Goal: Transaction & Acquisition: Purchase product/service

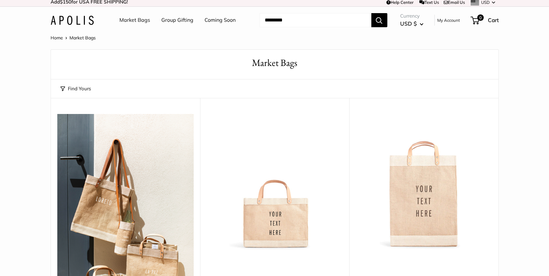
scroll to position [5, 0]
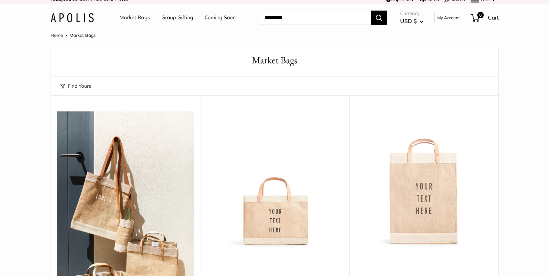
click at [276, 21] on input "Search..." at bounding box center [315, 18] width 112 height 14
type input "***"
click at [379, 17] on button "Search" at bounding box center [379, 18] width 16 height 14
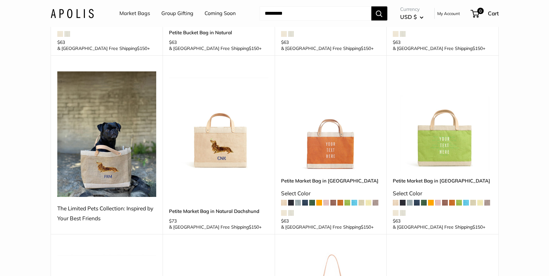
scroll to position [445, 0]
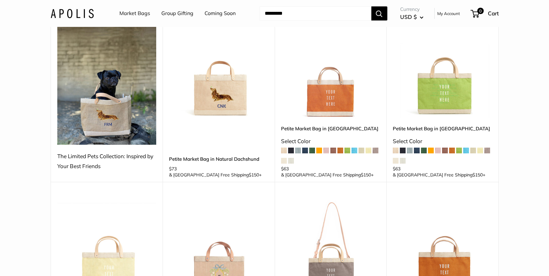
click at [0, 0] on img at bounding box center [0, 0] width 0 height 0
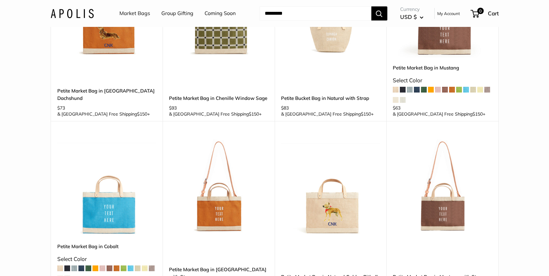
scroll to position [911, 0]
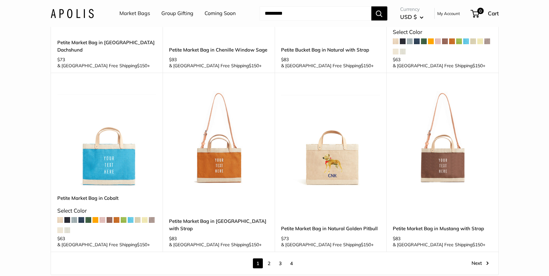
click at [270, 258] on link "2" at bounding box center [269, 263] width 10 height 10
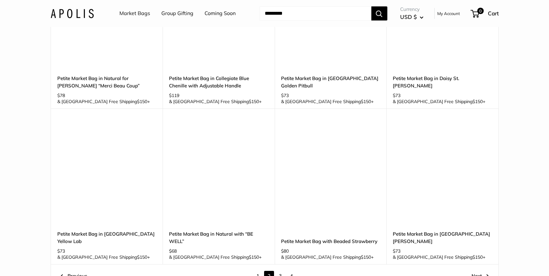
scroll to position [789, 0]
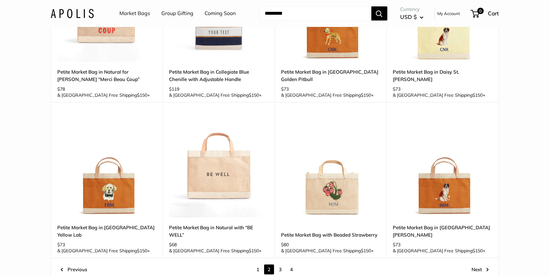
click at [281, 264] on link "3" at bounding box center [280, 269] width 10 height 10
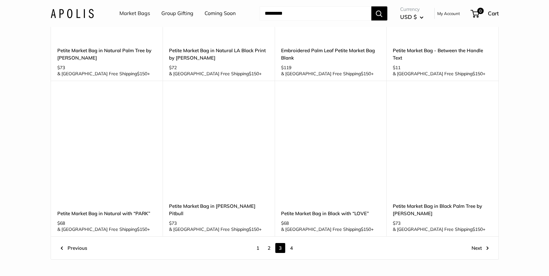
scroll to position [812, 0]
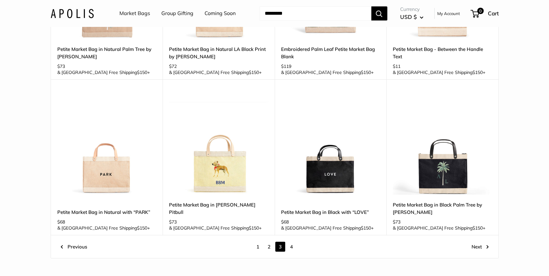
click at [291, 242] on link "4" at bounding box center [291, 247] width 10 height 10
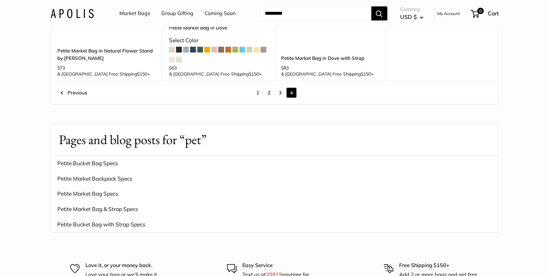
scroll to position [343, 0]
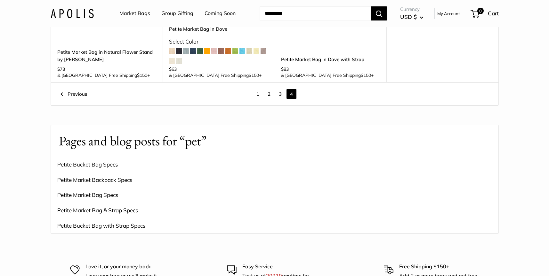
click at [279, 89] on link "3" at bounding box center [280, 94] width 10 height 10
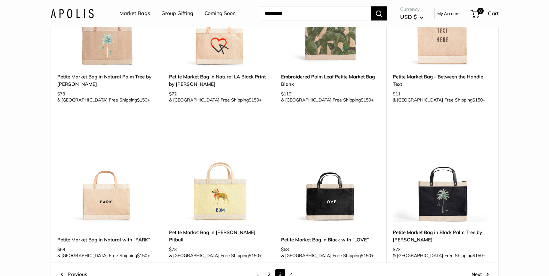
scroll to position [820, 0]
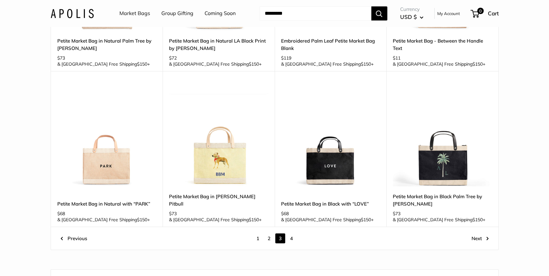
click at [268, 233] on link "2" at bounding box center [269, 238] width 10 height 10
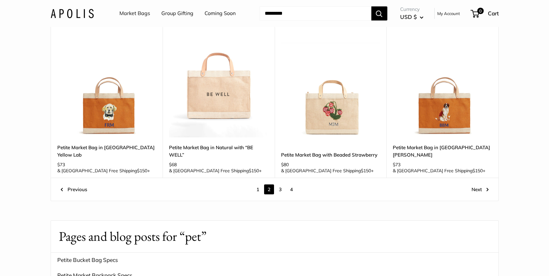
scroll to position [897, 0]
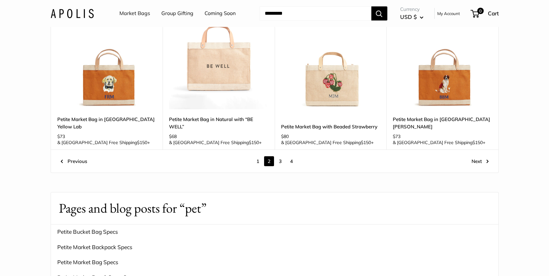
click at [258, 156] on link "1" at bounding box center [258, 161] width 10 height 10
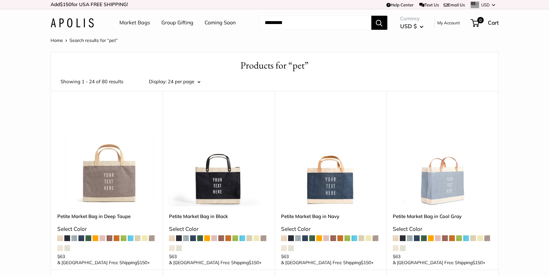
click at [322, 28] on input "Search..." at bounding box center [315, 23] width 112 height 14
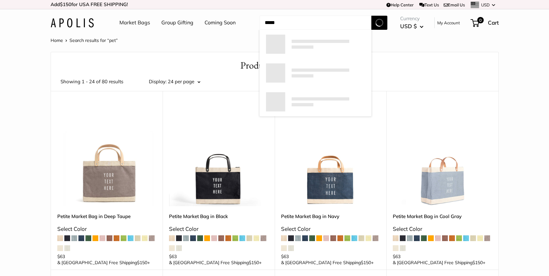
type input "*****"
click at [379, 22] on button "Search" at bounding box center [379, 23] width 16 height 14
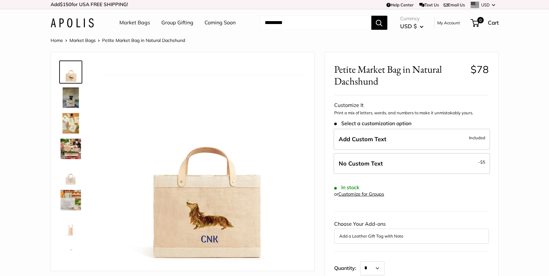
click at [68, 95] on img at bounding box center [70, 97] width 20 height 20
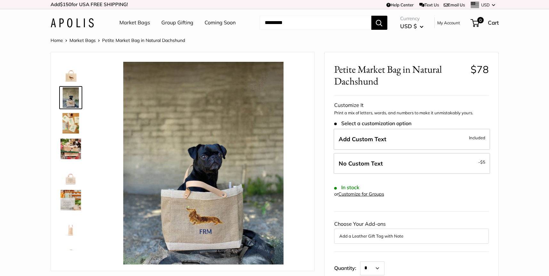
click at [73, 126] on img at bounding box center [70, 123] width 20 height 20
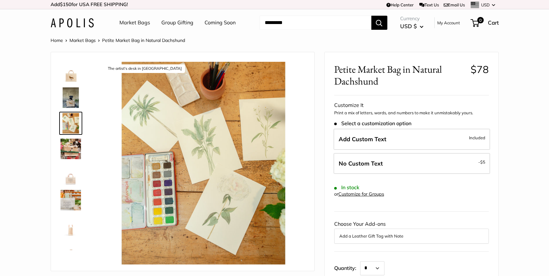
click at [67, 149] on img at bounding box center [70, 149] width 20 height 20
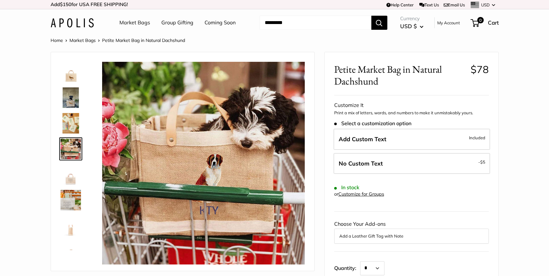
click at [64, 197] on img at bounding box center [70, 200] width 20 height 20
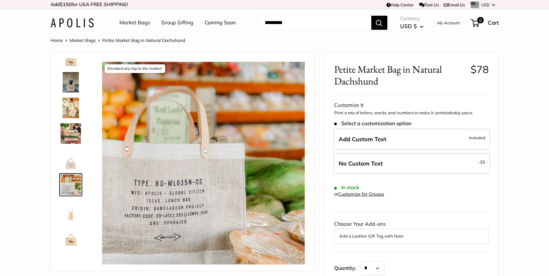
click at [69, 83] on img at bounding box center [70, 82] width 20 height 20
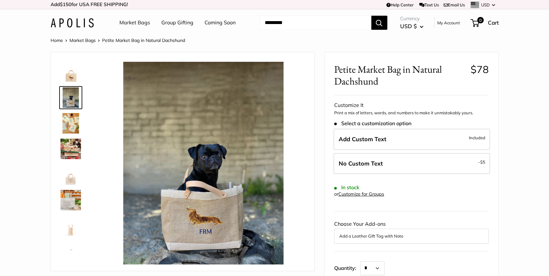
click at [67, 127] on img at bounding box center [70, 123] width 20 height 20
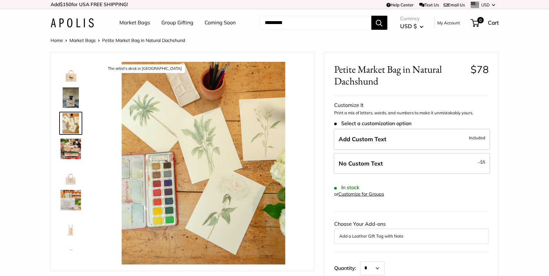
click at [72, 150] on img at bounding box center [70, 149] width 20 height 20
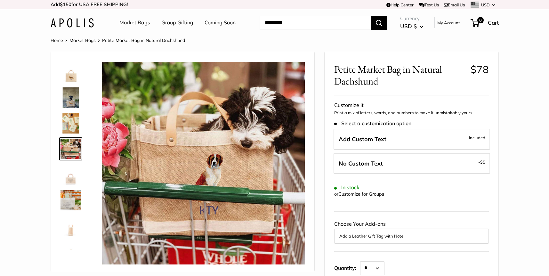
click at [66, 180] on img at bounding box center [70, 174] width 20 height 20
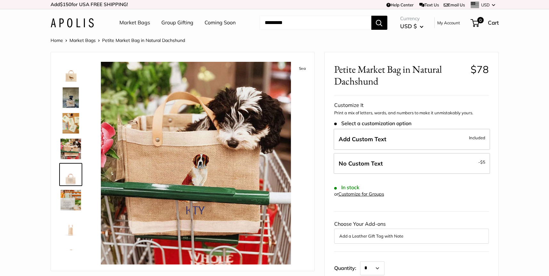
scroll to position [15, 0]
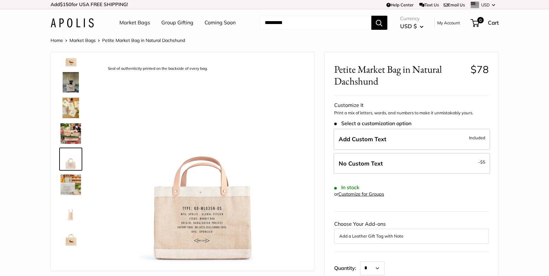
click at [63, 193] on img at bounding box center [70, 184] width 20 height 20
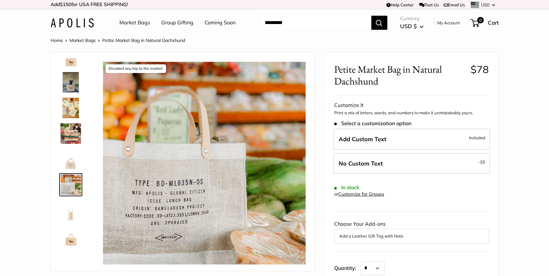
click at [71, 212] on img at bounding box center [70, 210] width 20 height 20
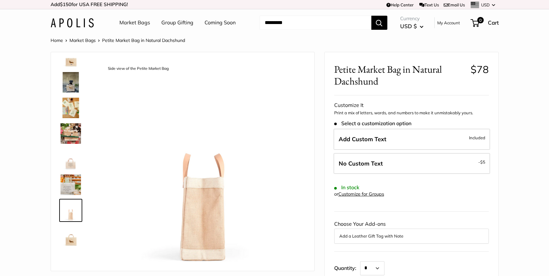
click at [69, 242] on img at bounding box center [70, 236] width 20 height 20
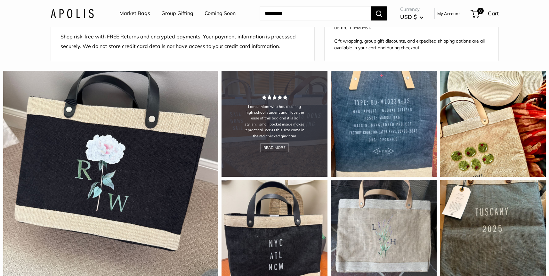
scroll to position [0, 0]
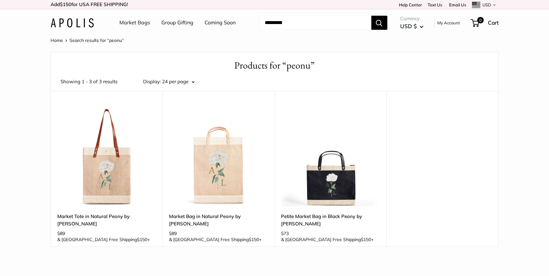
click at [0, 0] on img at bounding box center [0, 0] width 0 height 0
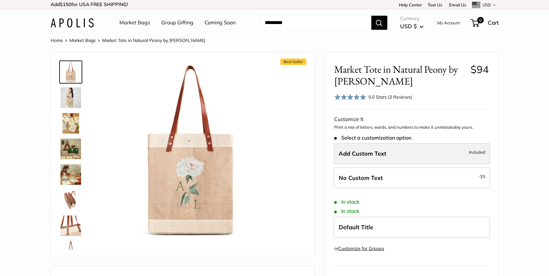
click at [355, 151] on span "Add Custom Text" at bounding box center [362, 153] width 48 height 7
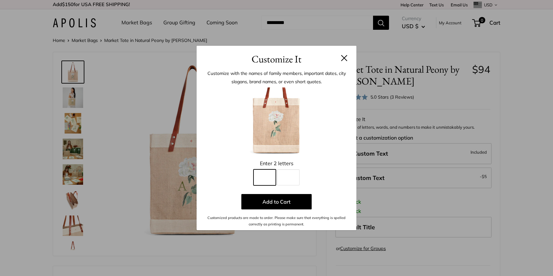
click at [262, 177] on input "Line 1" at bounding box center [265, 177] width 22 height 16
type input "*"
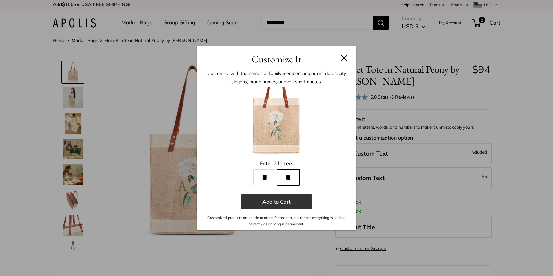
type input "*"
click at [268, 202] on button "Add to Cart" at bounding box center [277, 201] width 70 height 15
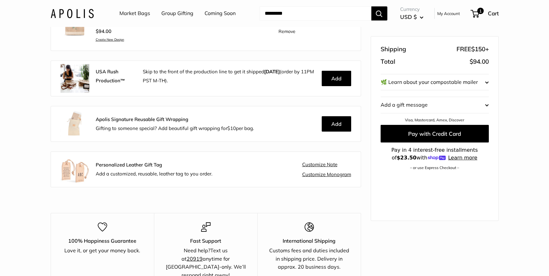
scroll to position [112, 0]
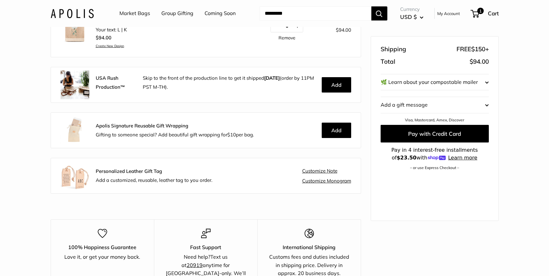
click at [79, 178] on img at bounding box center [74, 175] width 29 height 29
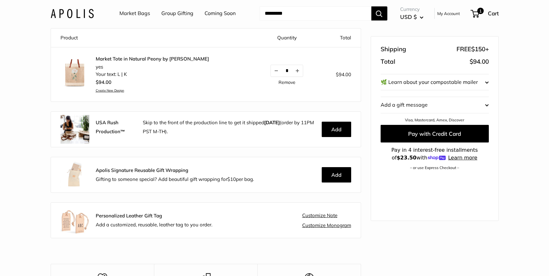
scroll to position [0, 0]
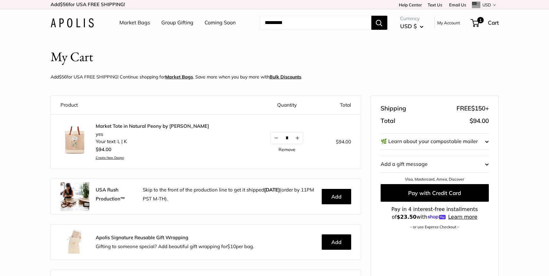
click at [137, 21] on link "Market Bags" at bounding box center [134, 23] width 31 height 10
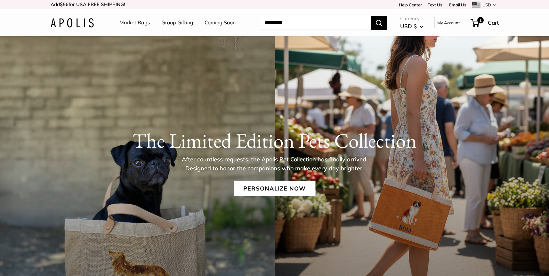
click at [218, 24] on link "Coming Soon" at bounding box center [219, 23] width 31 height 10
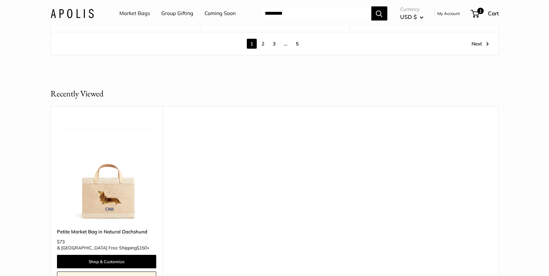
scroll to position [3682, 0]
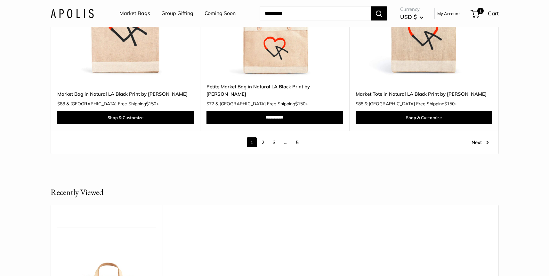
click at [264, 137] on link "2" at bounding box center [263, 142] width 10 height 10
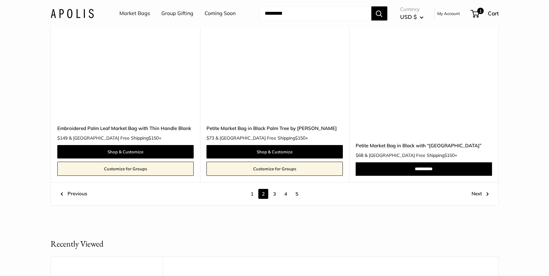
scroll to position [3510, 0]
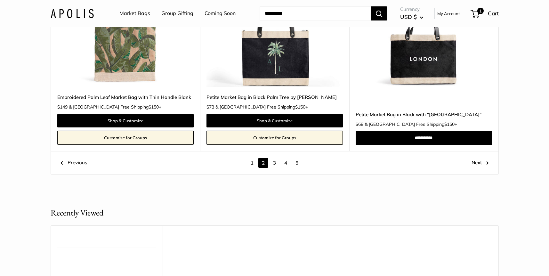
click at [273, 158] on link "3" at bounding box center [274, 163] width 10 height 10
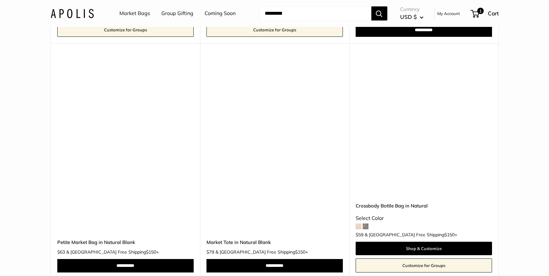
scroll to position [2293, 0]
